Goal: Information Seeking & Learning: Learn about a topic

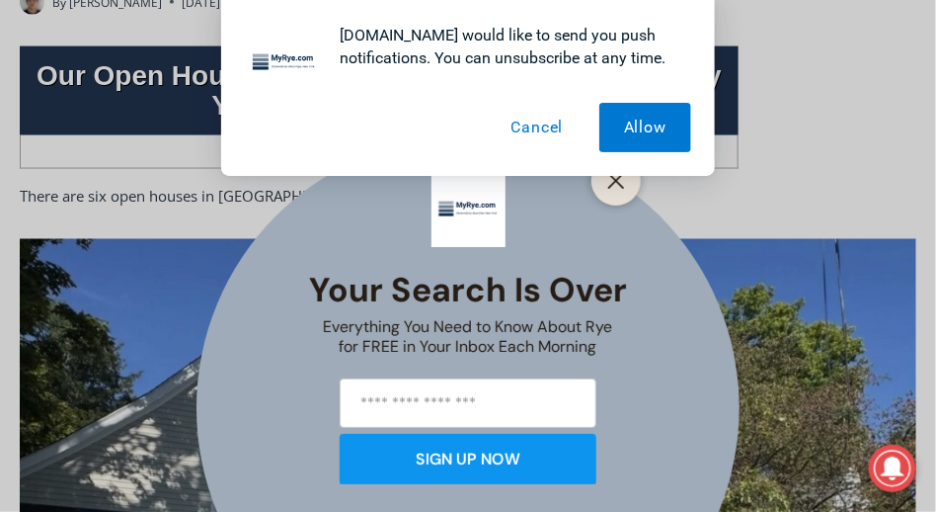
scroll to position [688, 0]
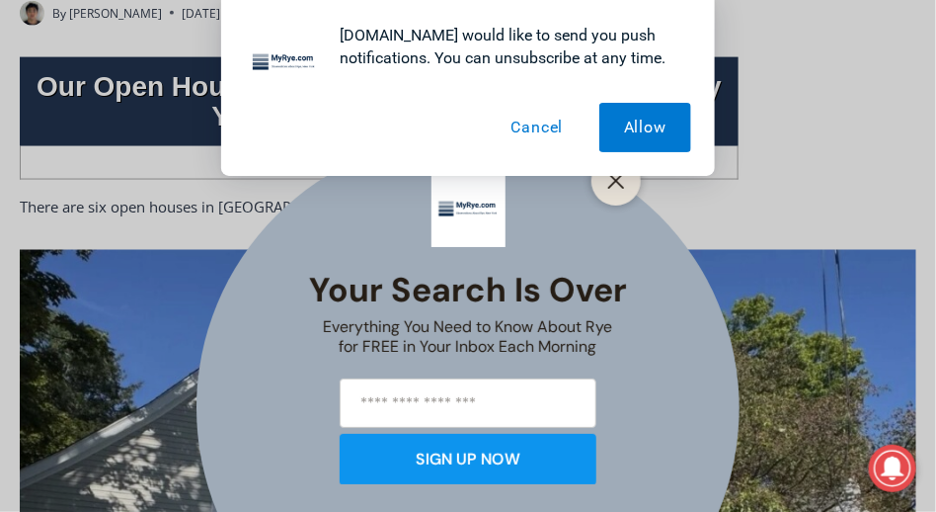
click at [535, 127] on button "Cancel" at bounding box center [538, 127] width 102 height 49
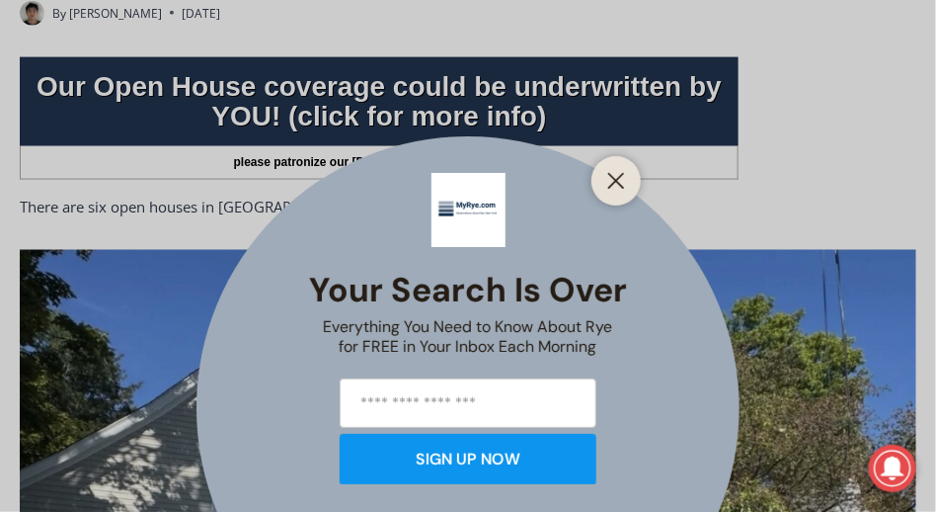
click at [615, 179] on line "Close" at bounding box center [616, 181] width 14 height 14
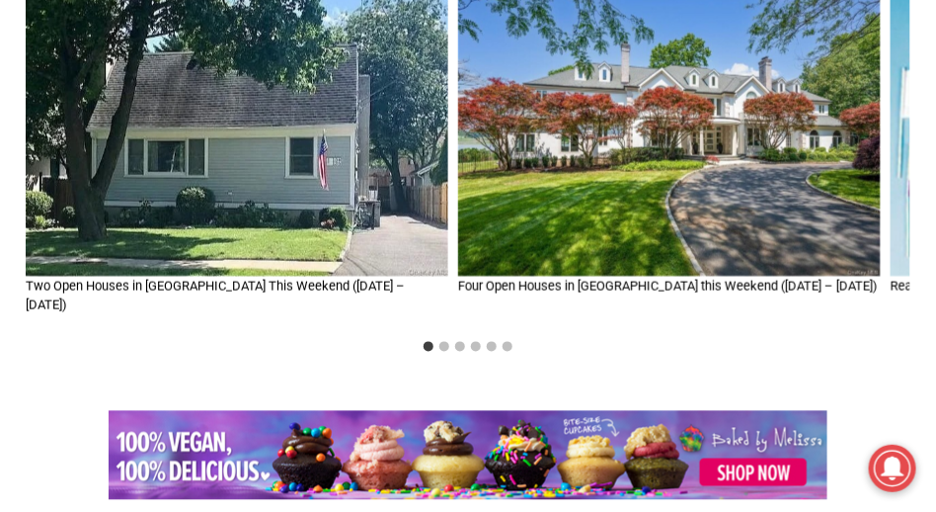
scroll to position [6416, 0]
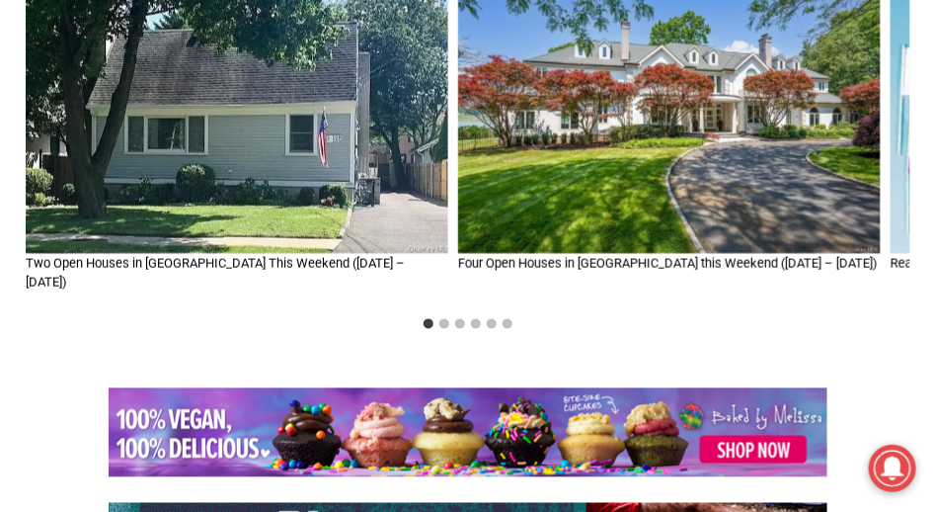
click at [306, 223] on img "1 of 6" at bounding box center [237, 112] width 423 height 281
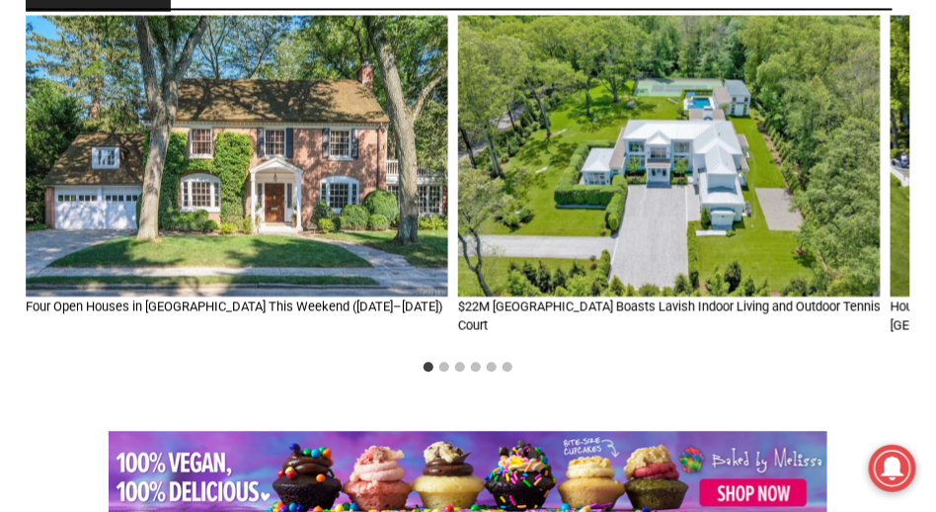
scroll to position [2878, 0]
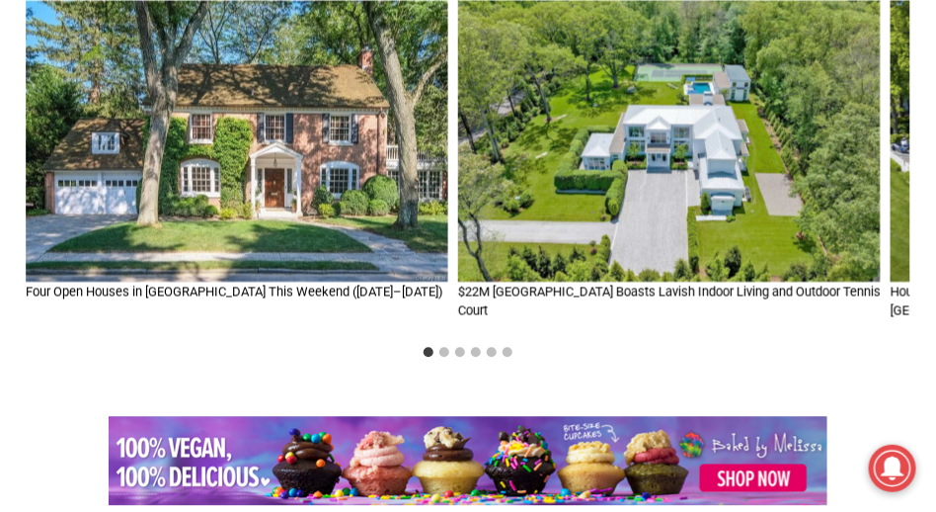
click at [293, 165] on img "1 of 6" at bounding box center [237, 140] width 423 height 281
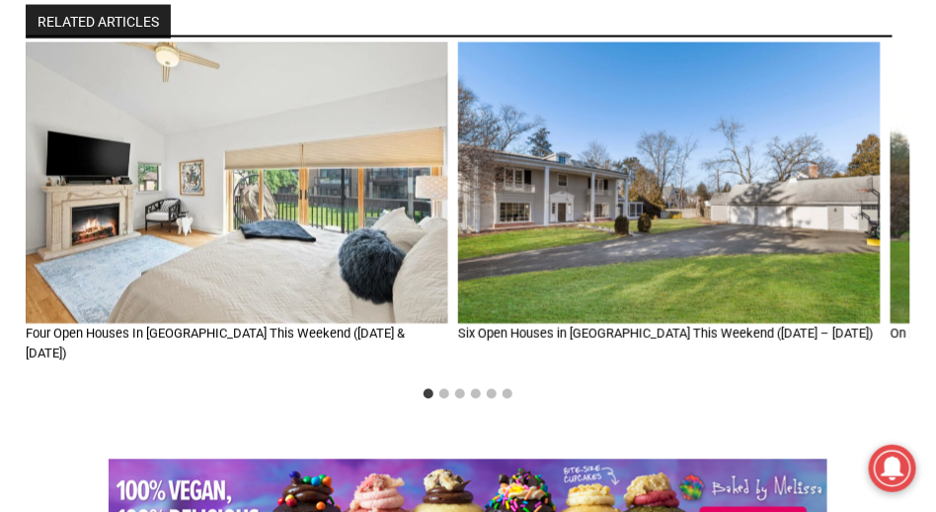
scroll to position [4599, 0]
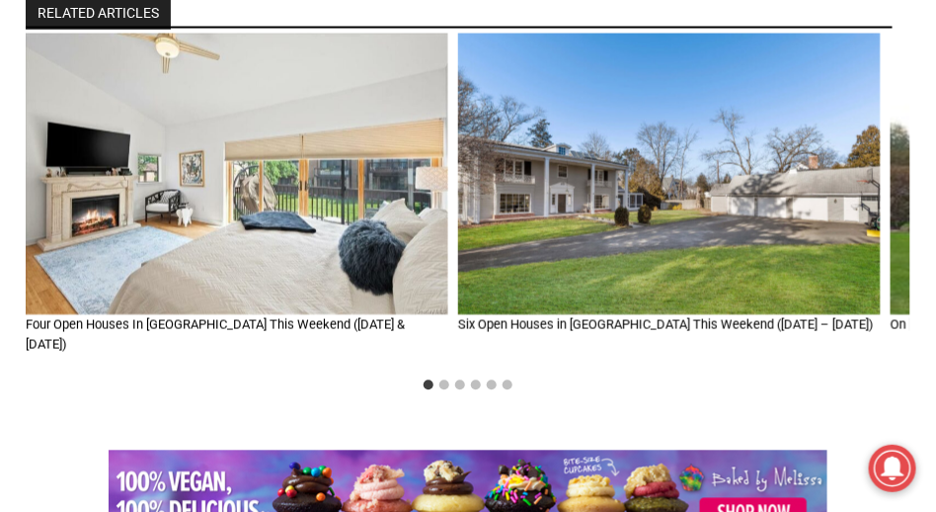
click at [256, 213] on img "1 of 6" at bounding box center [237, 174] width 423 height 281
click at [304, 203] on img "1 of 6" at bounding box center [237, 174] width 423 height 281
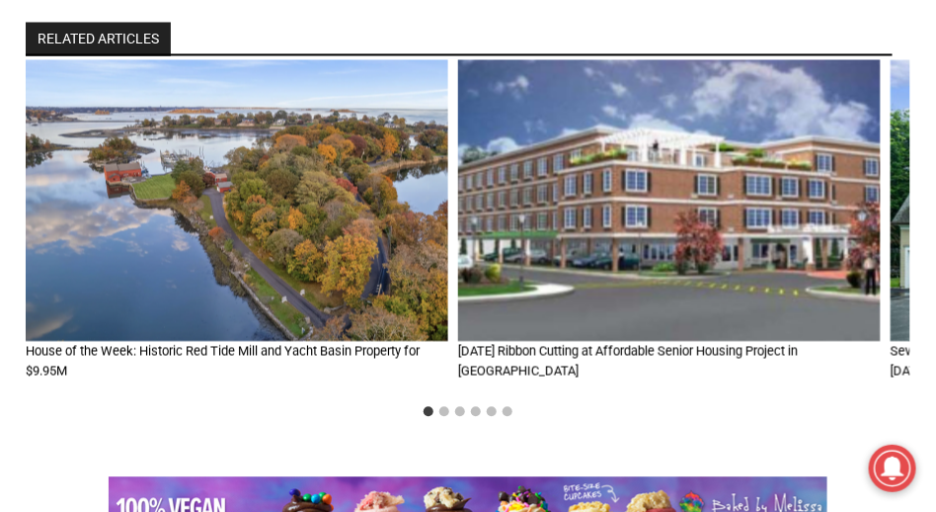
scroll to position [4704, 0]
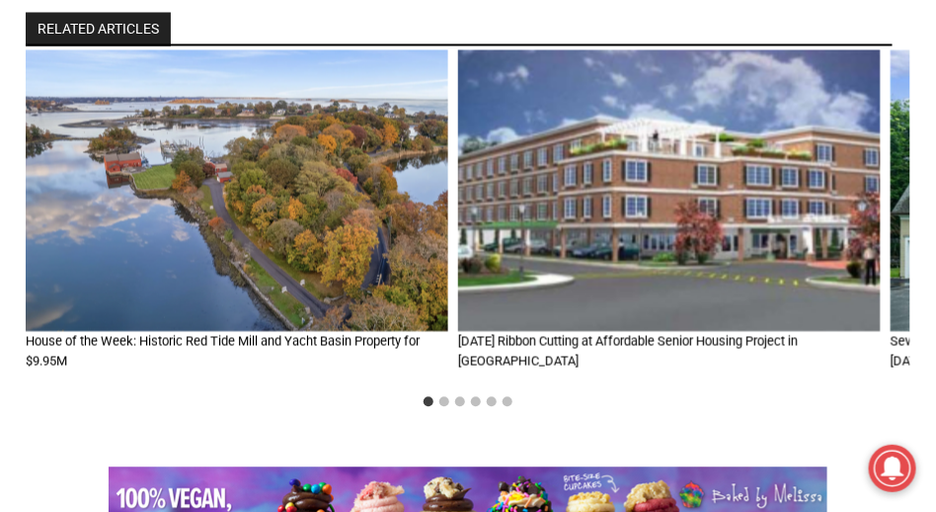
click at [715, 275] on img "2 of 6" at bounding box center [669, 189] width 423 height 281
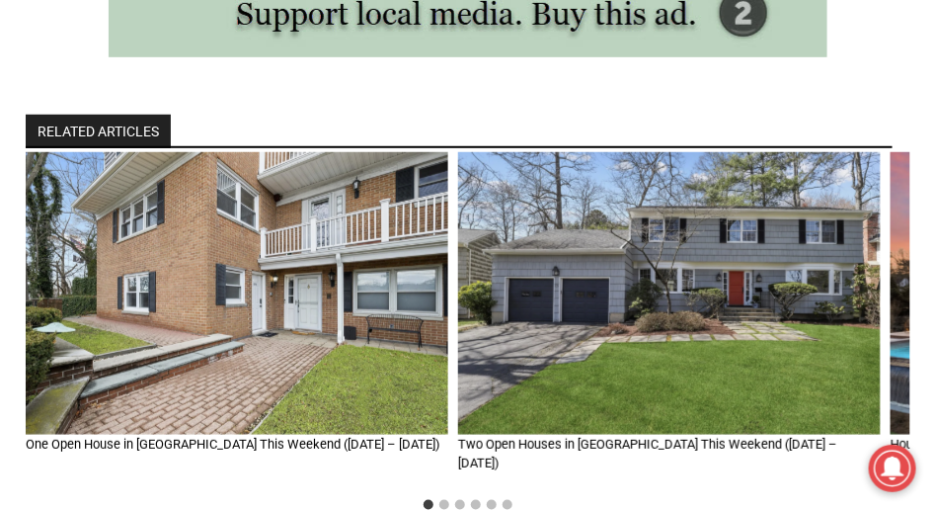
scroll to position [2193, 0]
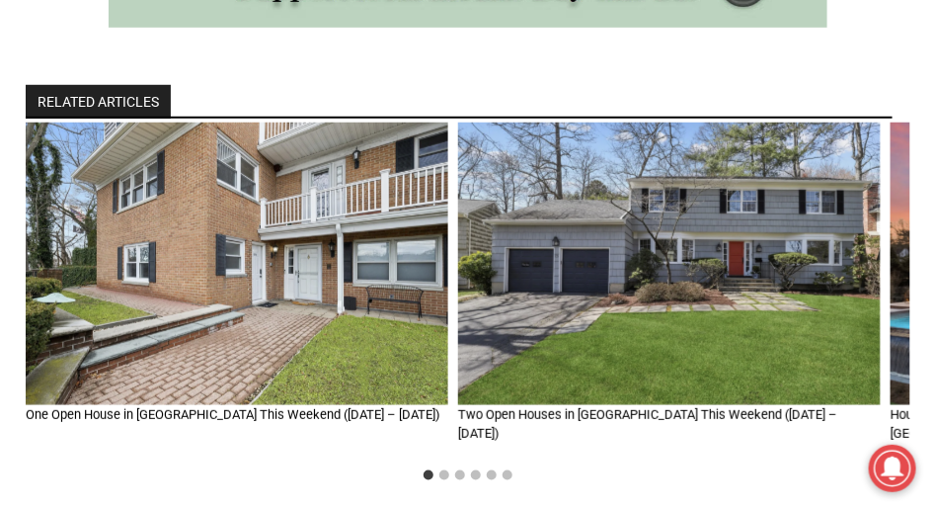
click at [720, 240] on img "2 of 6" at bounding box center [669, 262] width 423 height 281
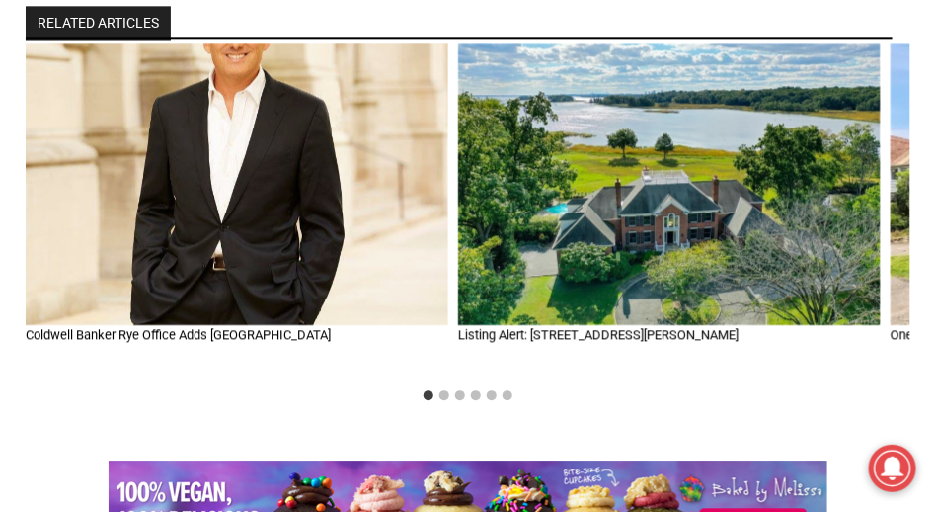
scroll to position [3107, 0]
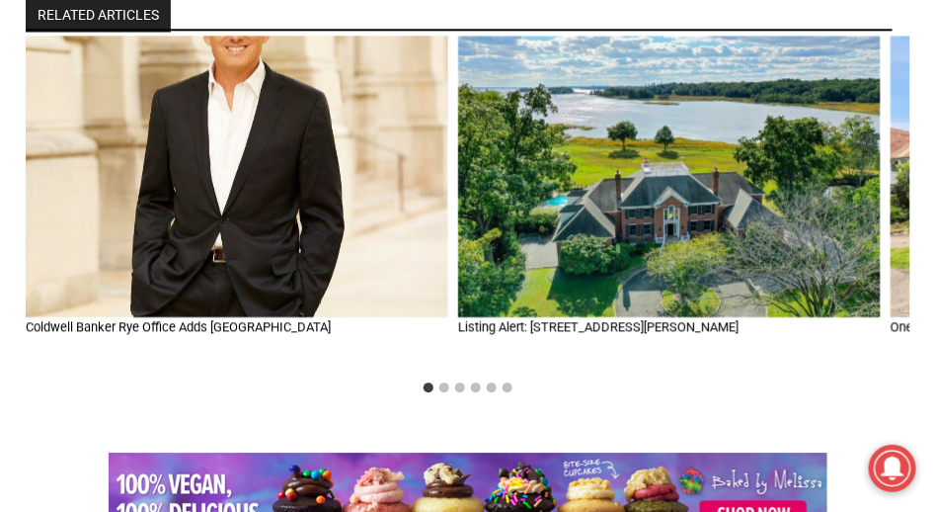
click at [671, 271] on img "2 of 6" at bounding box center [669, 176] width 423 height 281
